Goal: Information Seeking & Learning: Understand process/instructions

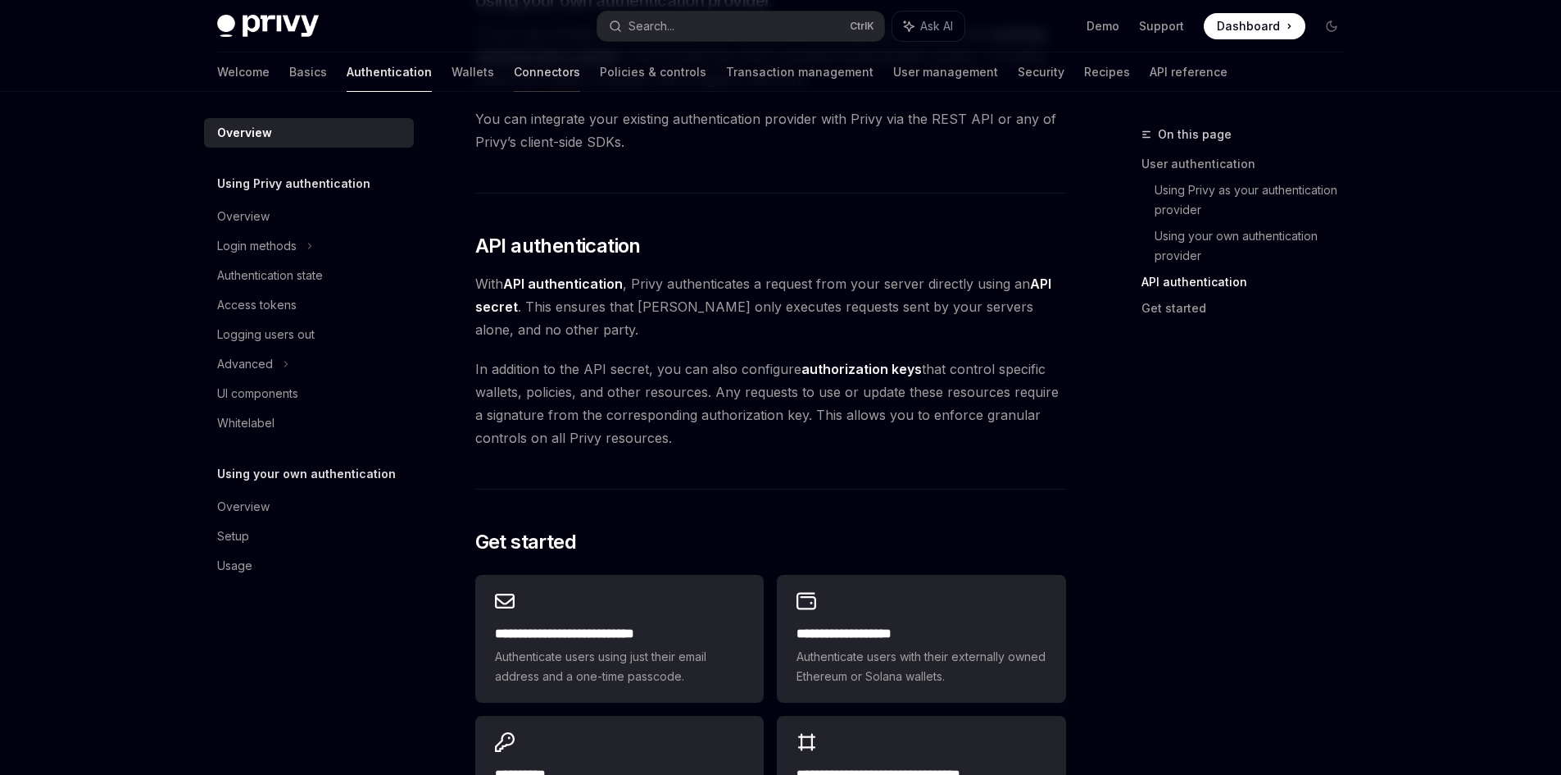
scroll to position [955, 0]
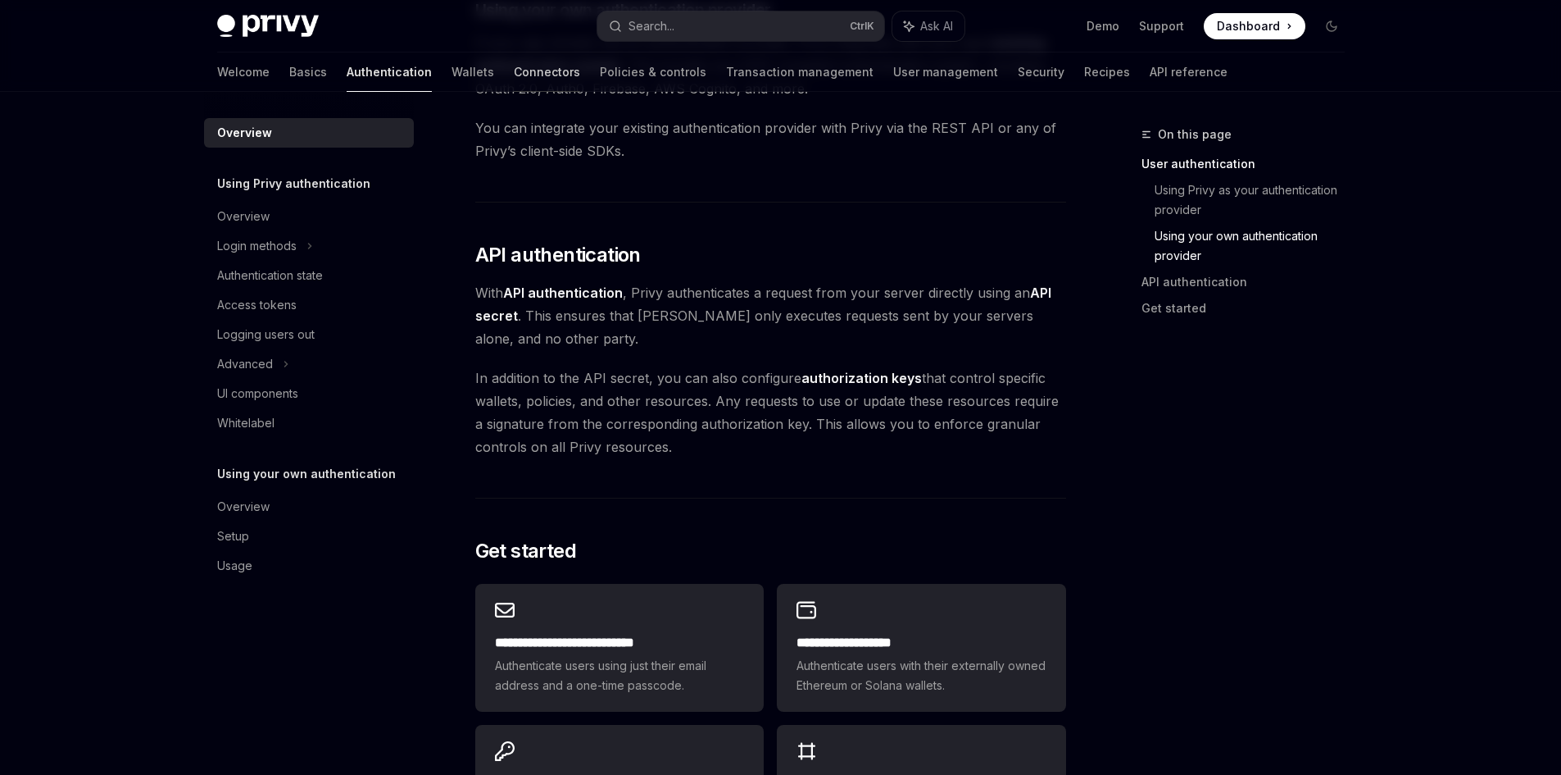
click at [514, 70] on link "Connectors" at bounding box center [547, 71] width 66 height 39
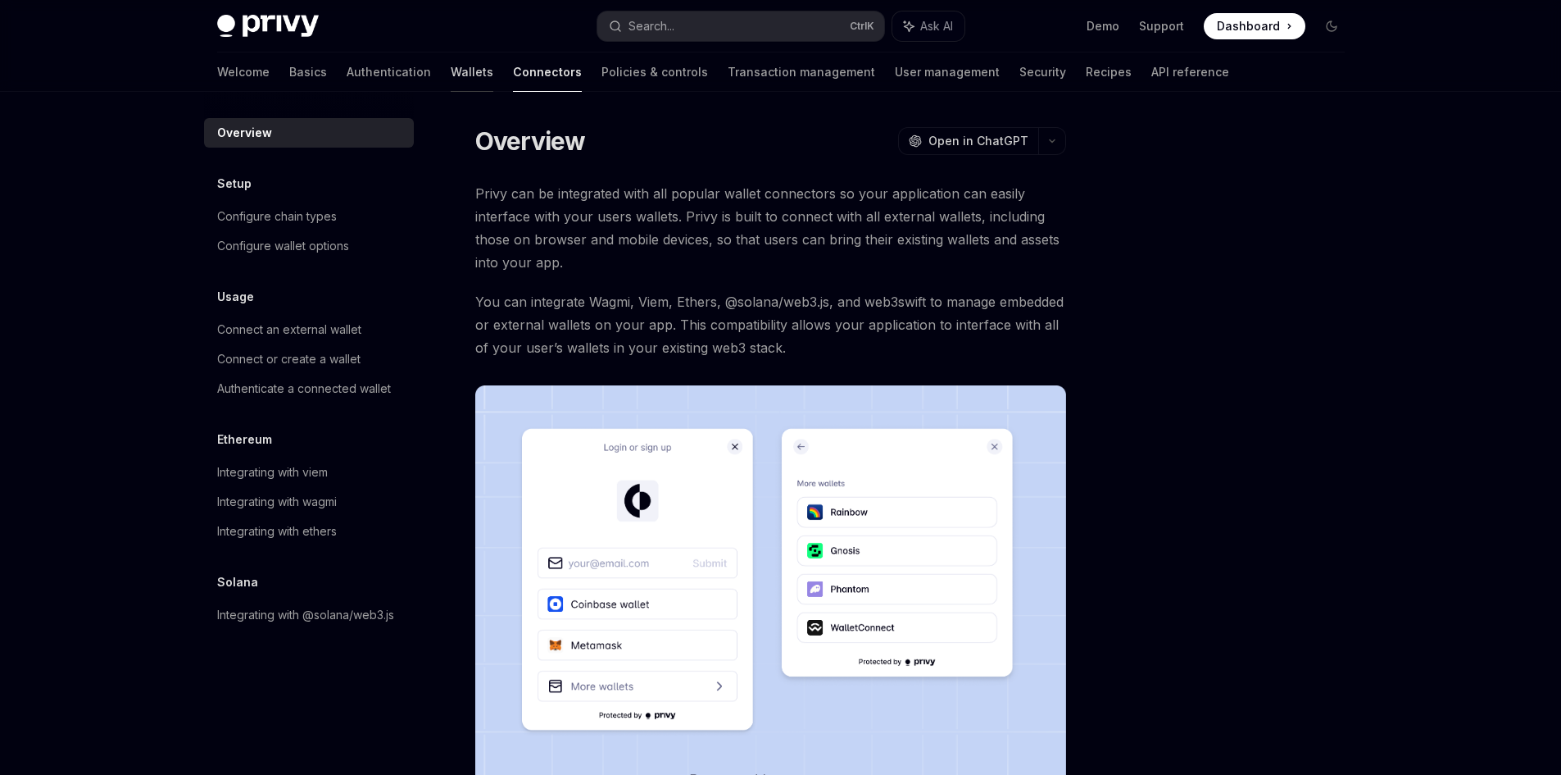
click at [451, 68] on link "Wallets" at bounding box center [472, 71] width 43 height 39
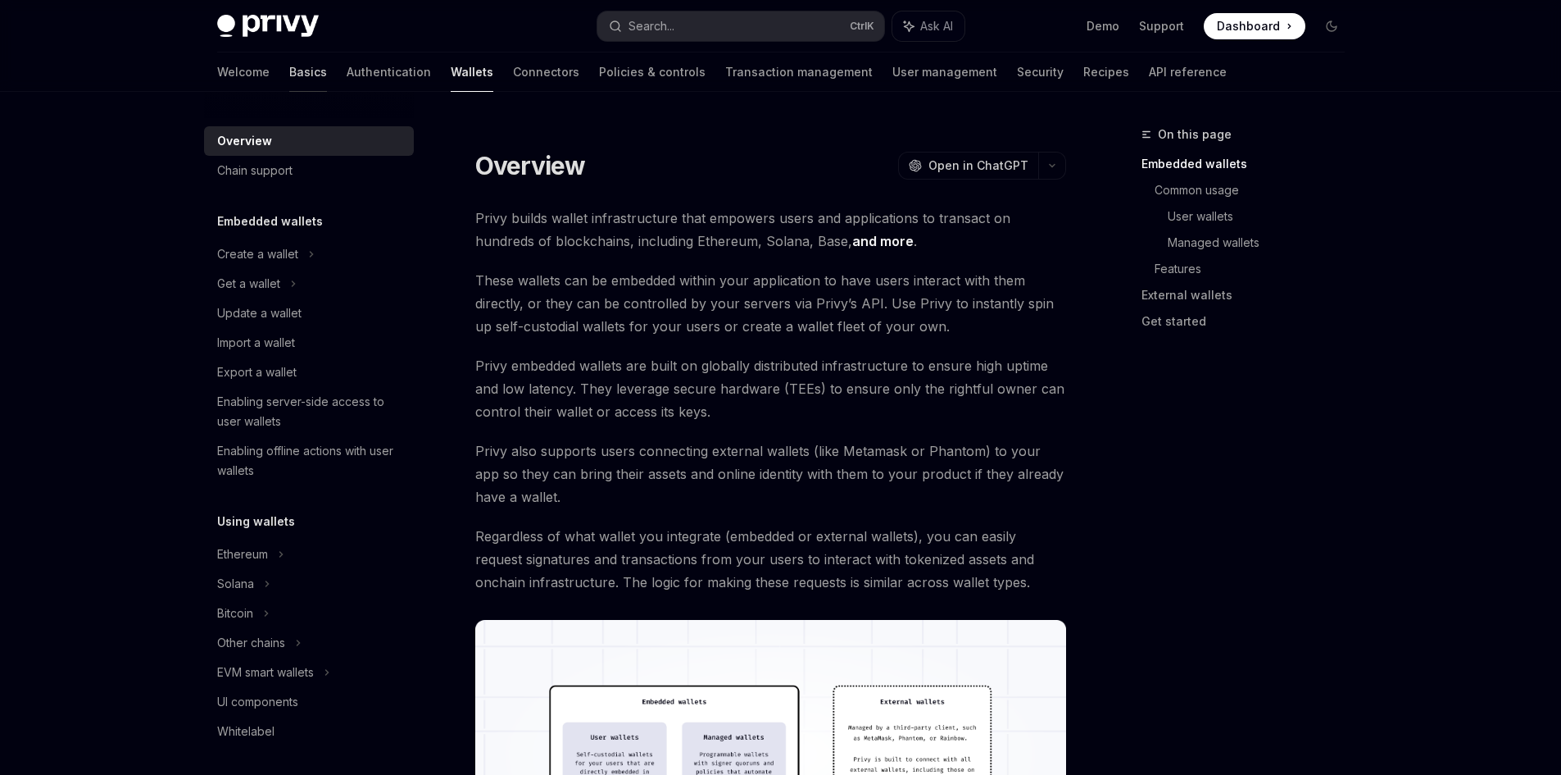
click at [289, 71] on link "Basics" at bounding box center [308, 71] width 38 height 39
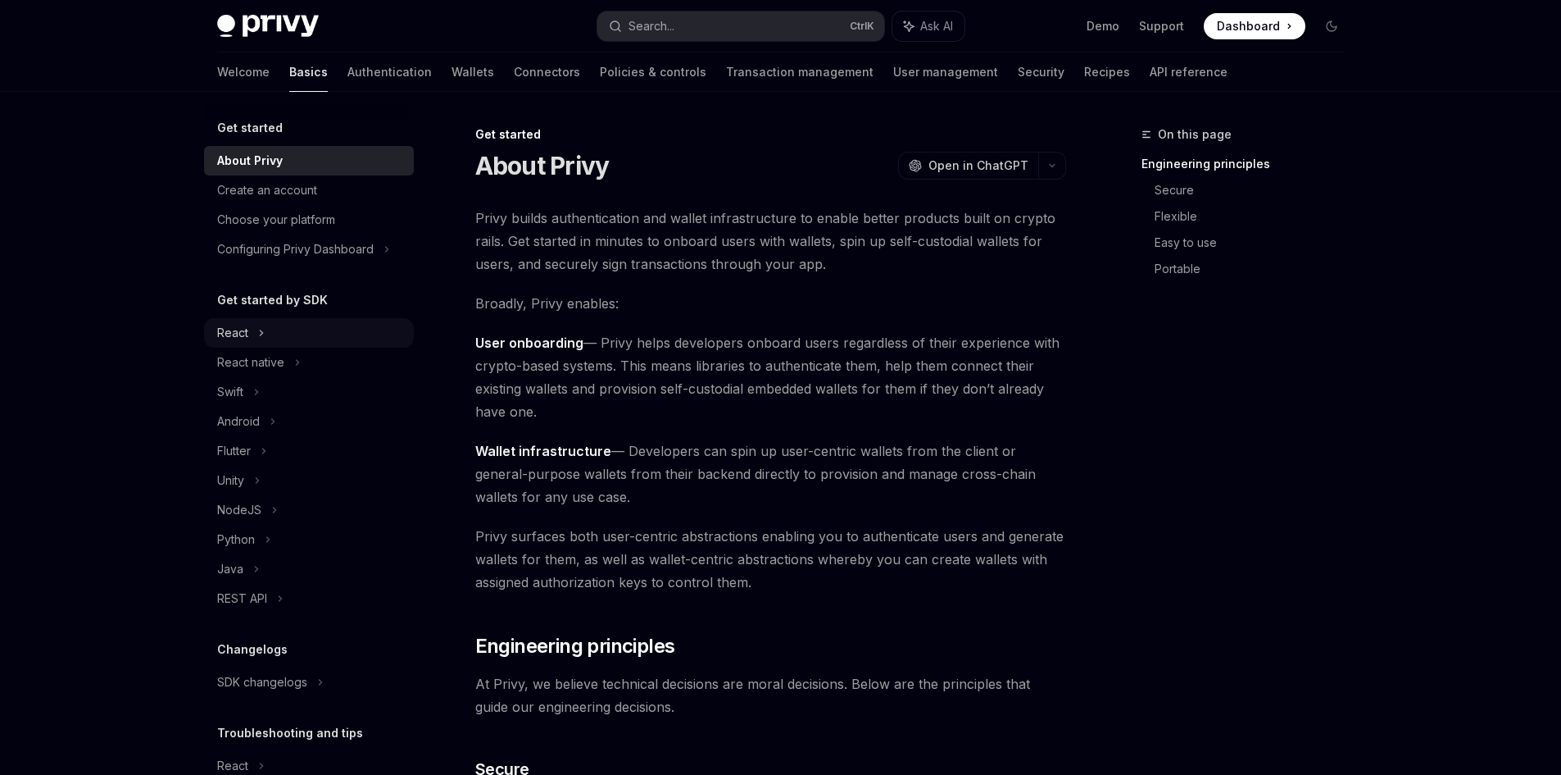
click at [242, 329] on div "React" at bounding box center [232, 333] width 31 height 20
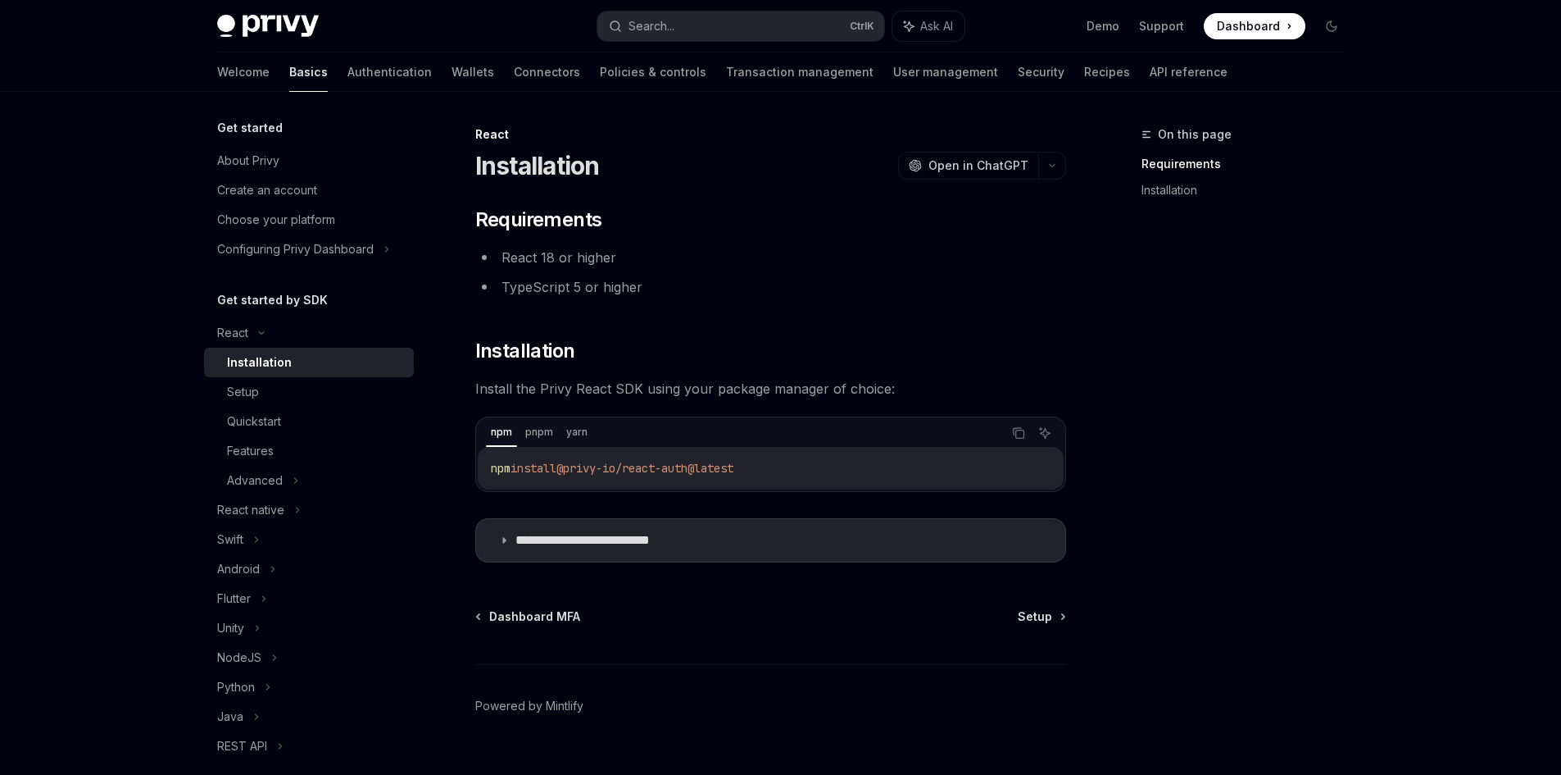
click at [298, 357] on div "Installation" at bounding box center [315, 362] width 177 height 20
click at [309, 386] on div "Setup" at bounding box center [315, 392] width 177 height 20
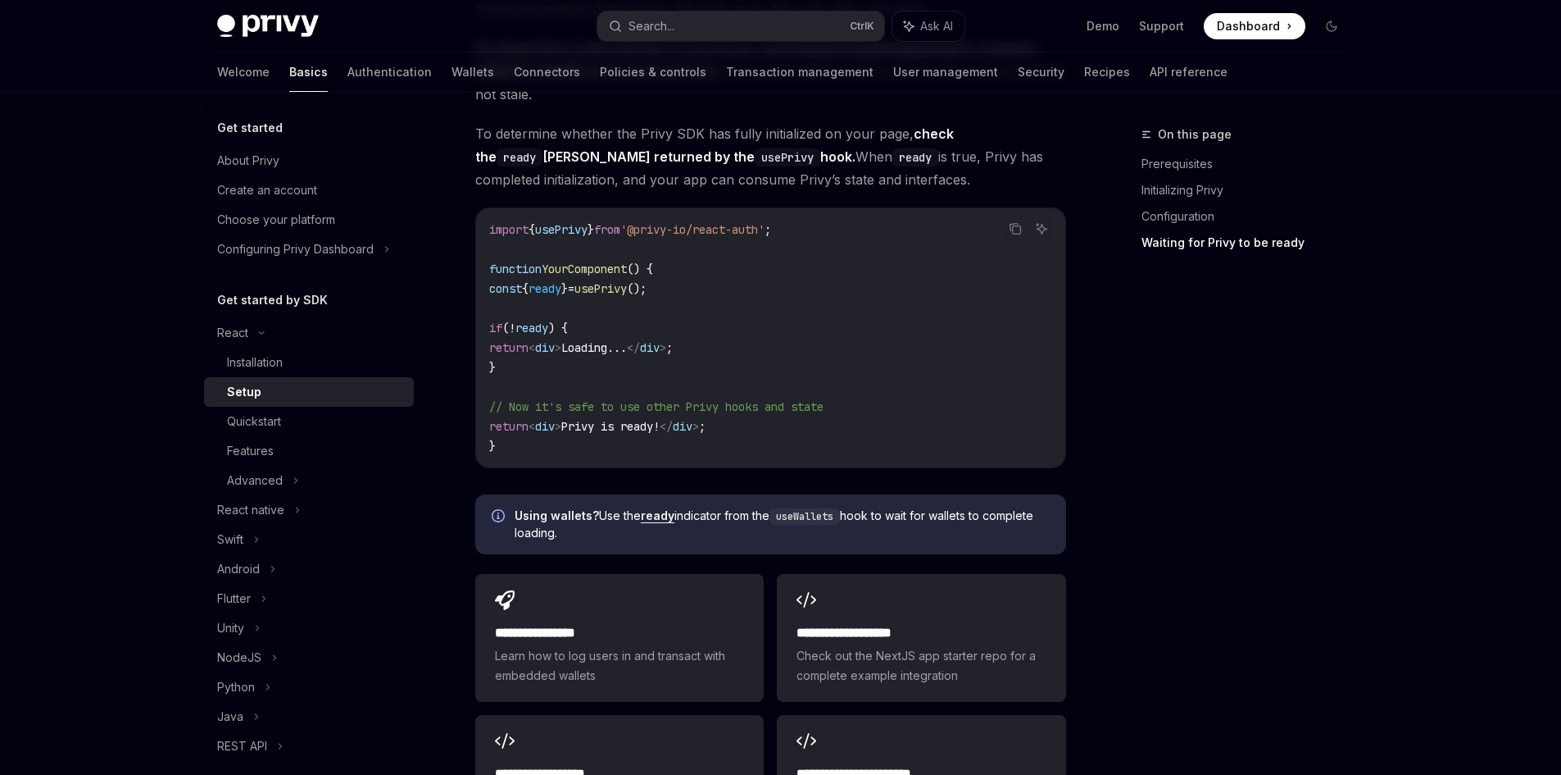
scroll to position [1803, 0]
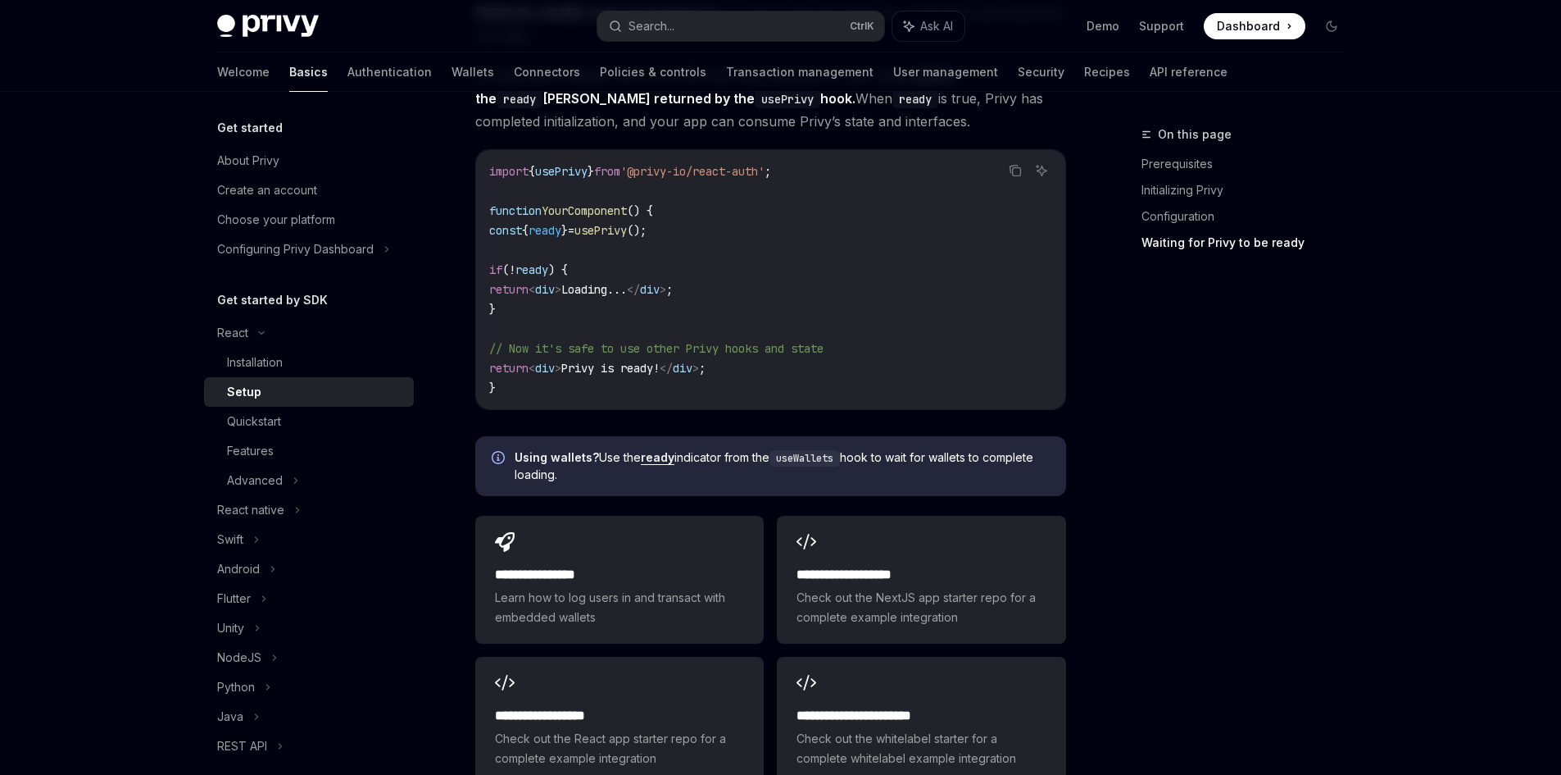
drag, startPoint x: 1198, startPoint y: 352, endPoint x: 1372, endPoint y: 148, distance: 267.4
click at [1216, 455] on div "On this page Prerequisites Initializing Privy Configuration Waiting for Privy t…" at bounding box center [1233, 450] width 249 height 650
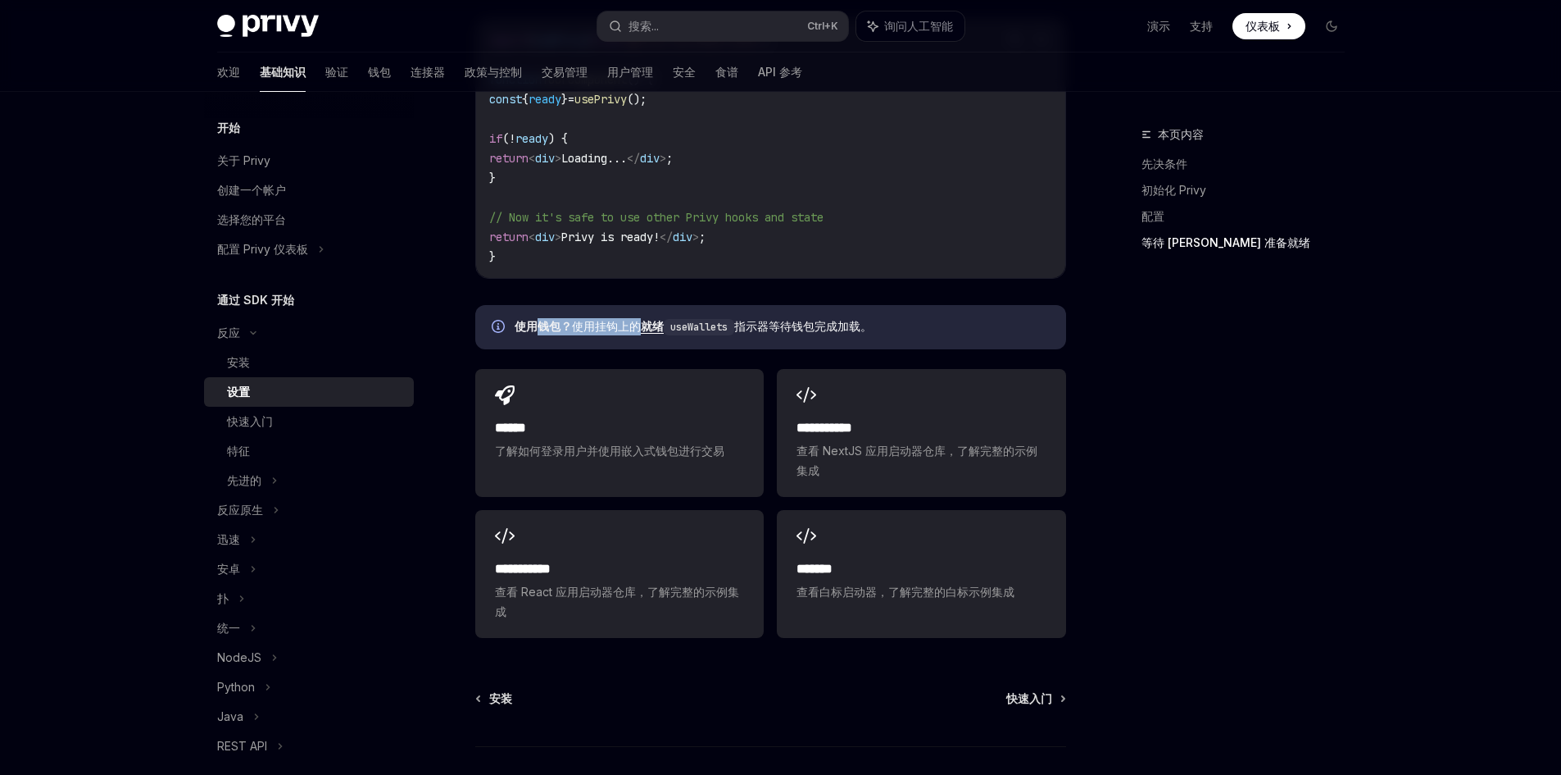
drag, startPoint x: 535, startPoint y: 343, endPoint x: 636, endPoint y: 349, distance: 101.0
click at [636, 335] on span "使用钱包？ 使用挂钩 上的 就绪 useWallets 指示器等待钱包完成加载。" at bounding box center [782, 326] width 535 height 17
click at [806, 349] on div "使用钱包？ 使用挂钩 上的 就绪 useWallets 指示器等待钱包完成加载。" at bounding box center [770, 327] width 591 height 44
drag, startPoint x: 828, startPoint y: 348, endPoint x: 748, endPoint y: 347, distance: 79.5
click at [748, 333] on font "指示器等待钱包完成加载。" at bounding box center [803, 326] width 138 height 14
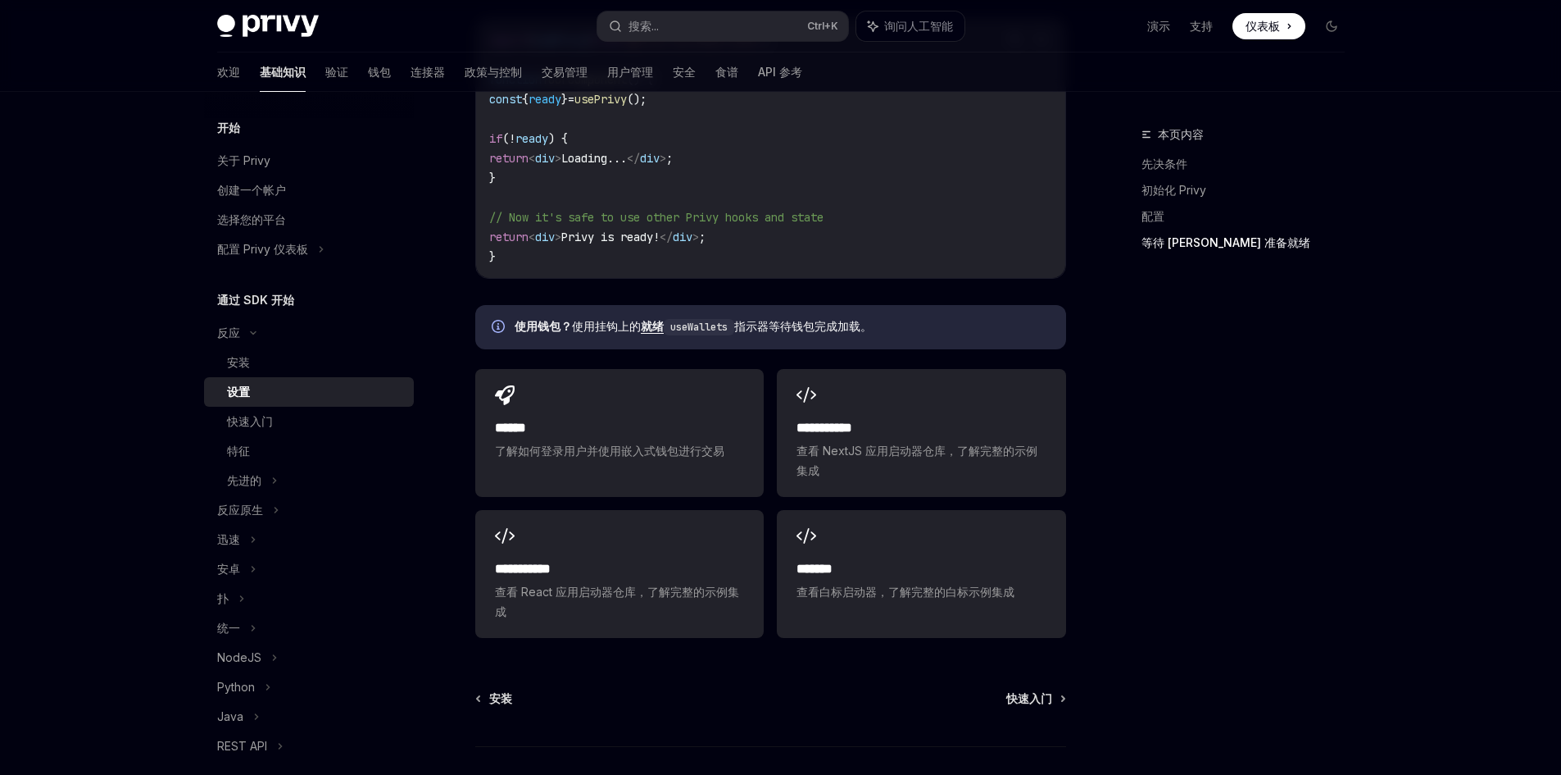
click at [302, 421] on div "快速入门" at bounding box center [315, 421] width 177 height 20
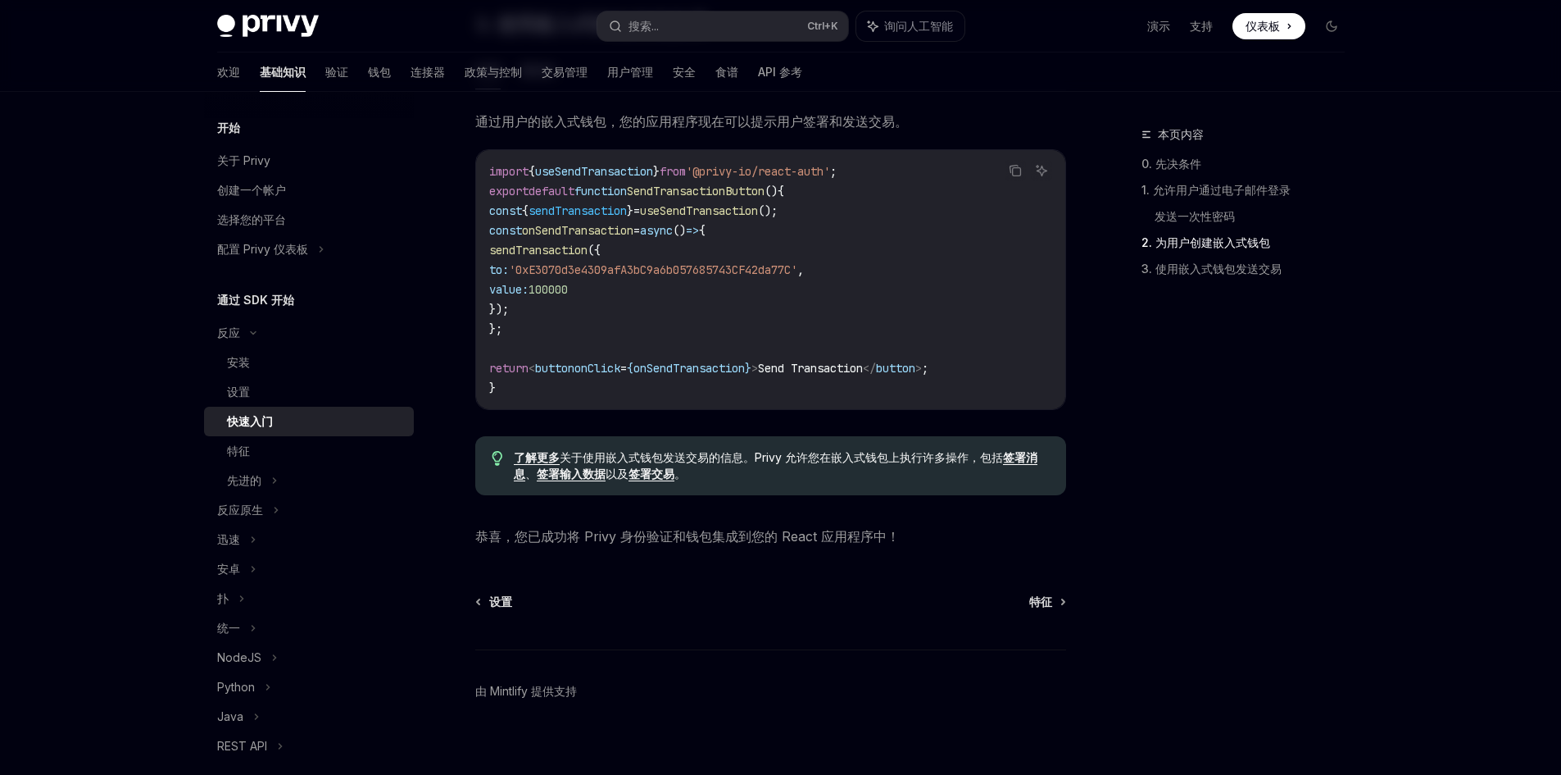
scroll to position [1445, 0]
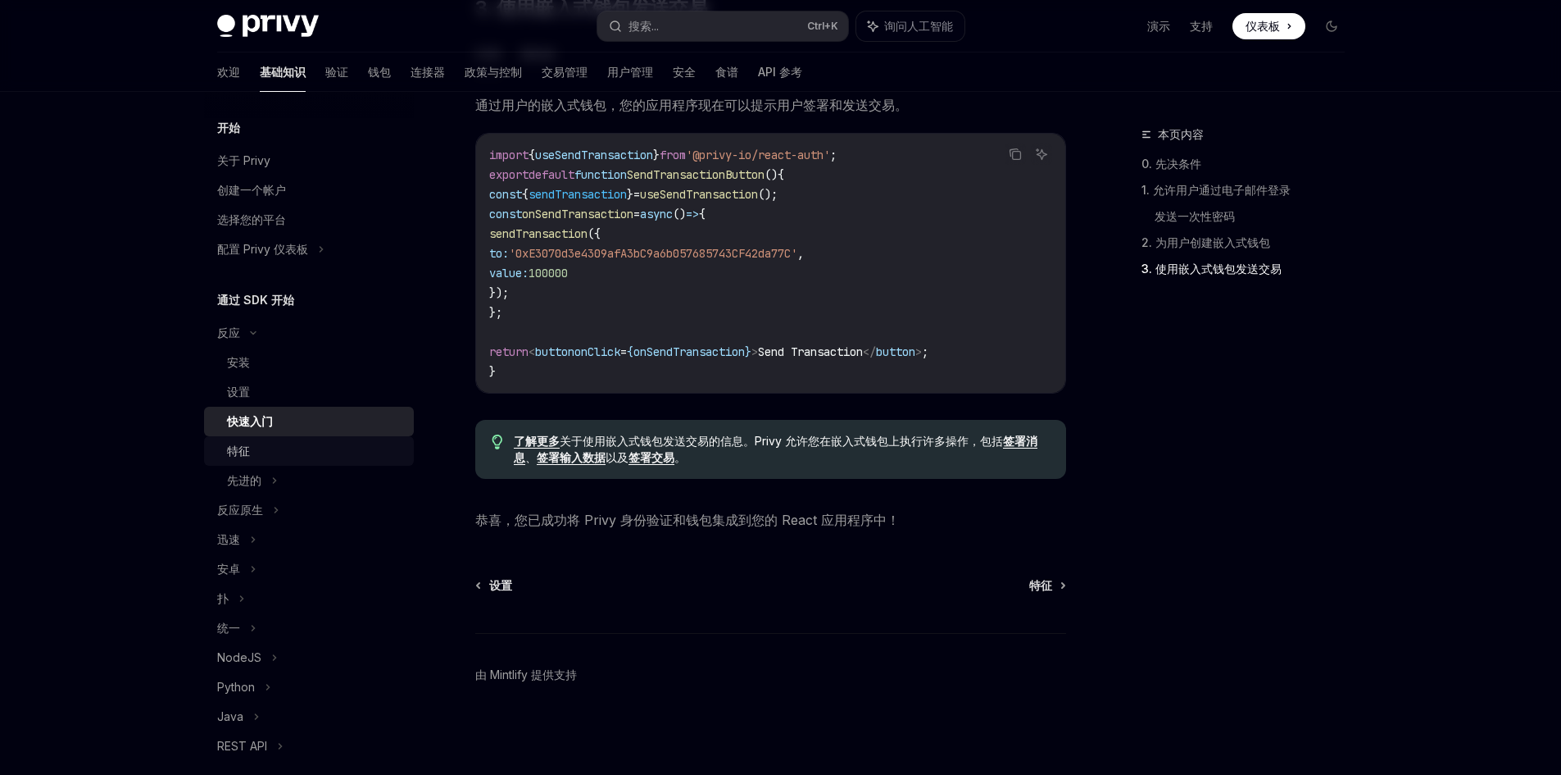
click at [257, 450] on div "特征" at bounding box center [315, 451] width 177 height 20
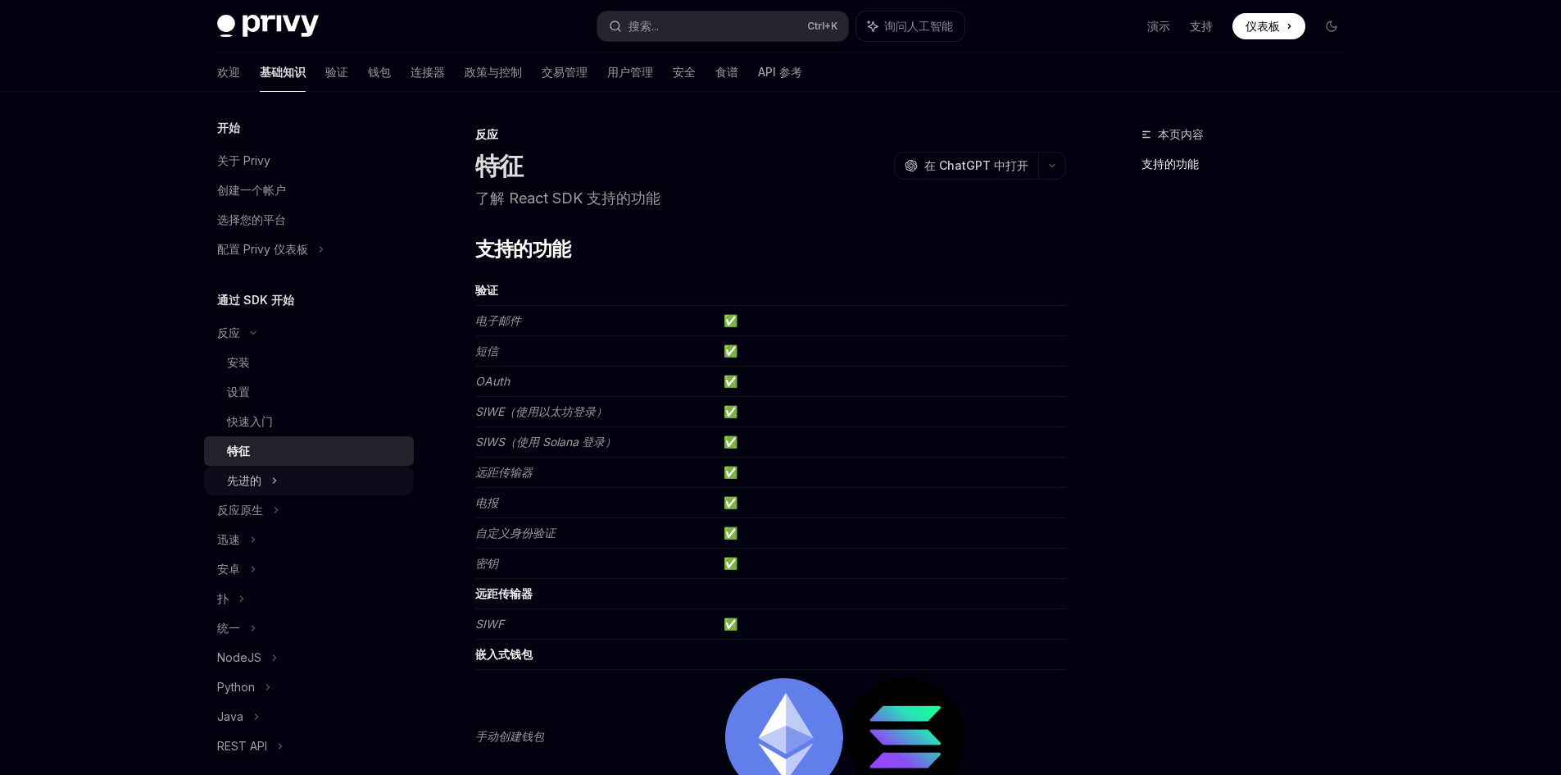
click at [241, 487] on div "先进的" at bounding box center [244, 480] width 34 height 20
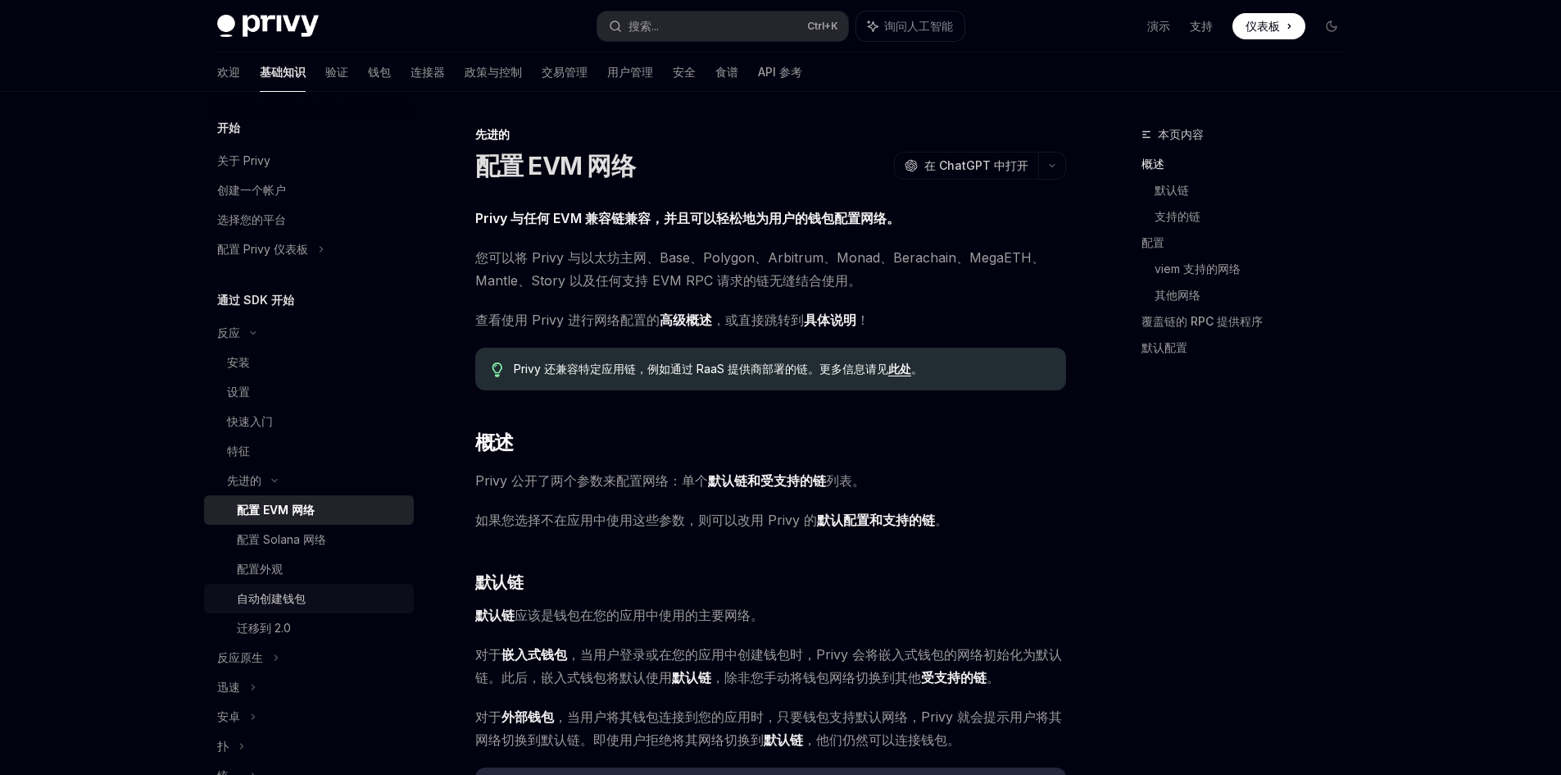
click at [343, 601] on div "自动创建钱包" at bounding box center [320, 598] width 167 height 20
type textarea "*"
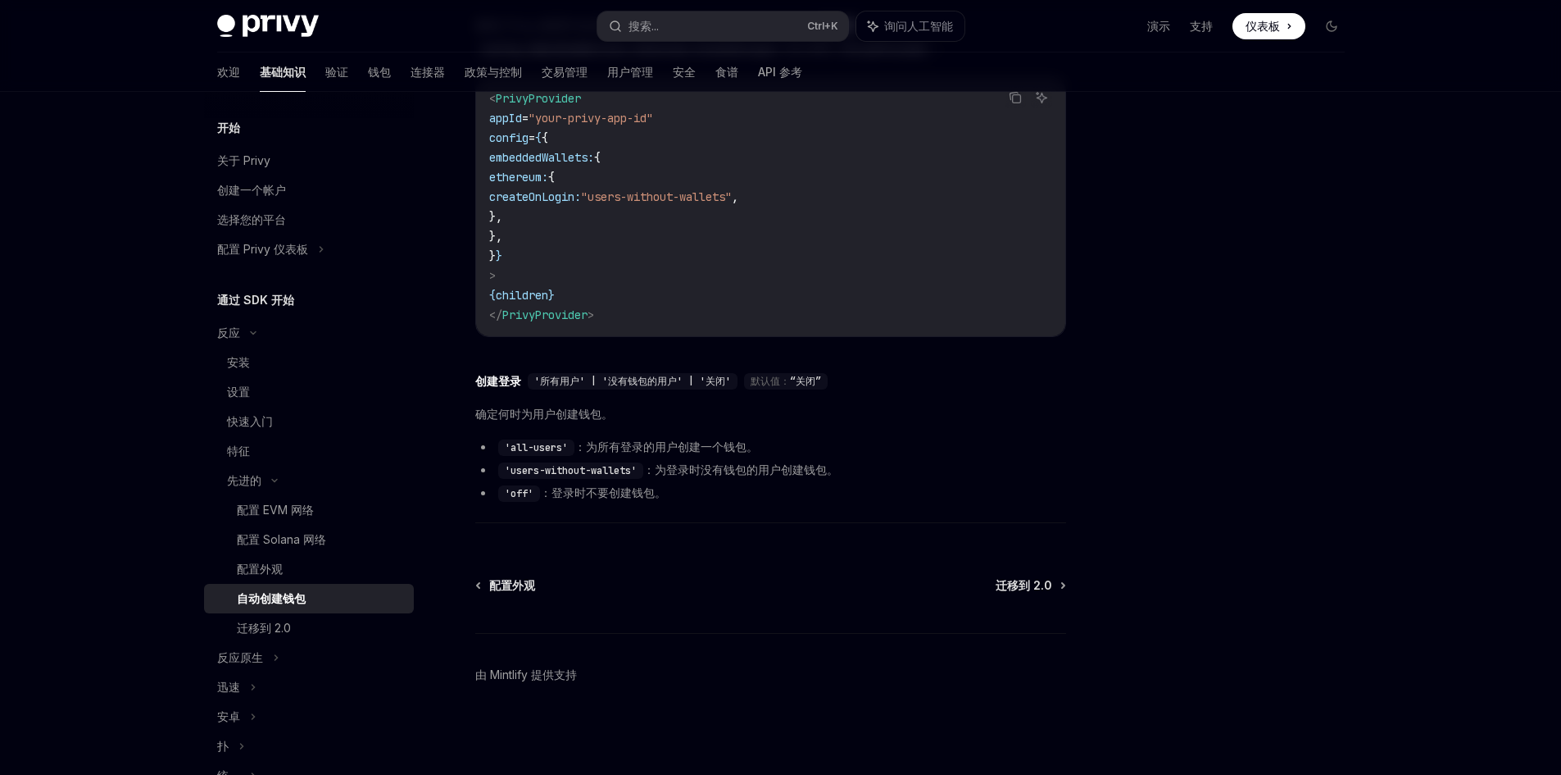
scroll to position [488, 0]
